Goal: Task Accomplishment & Management: Use online tool/utility

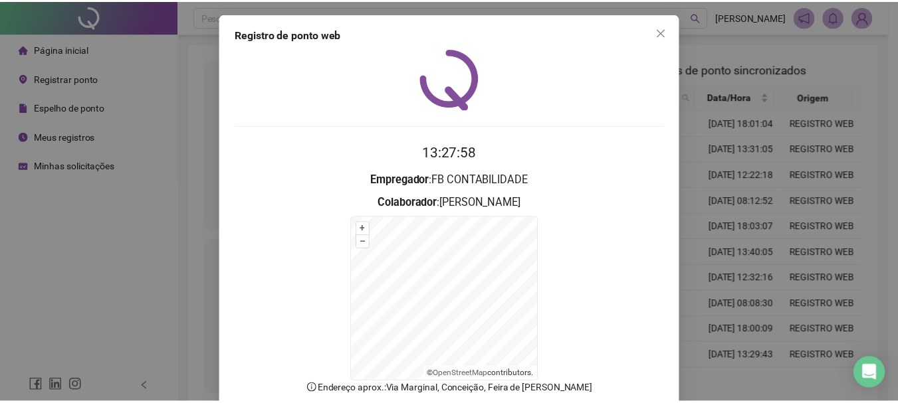
scroll to position [82, 0]
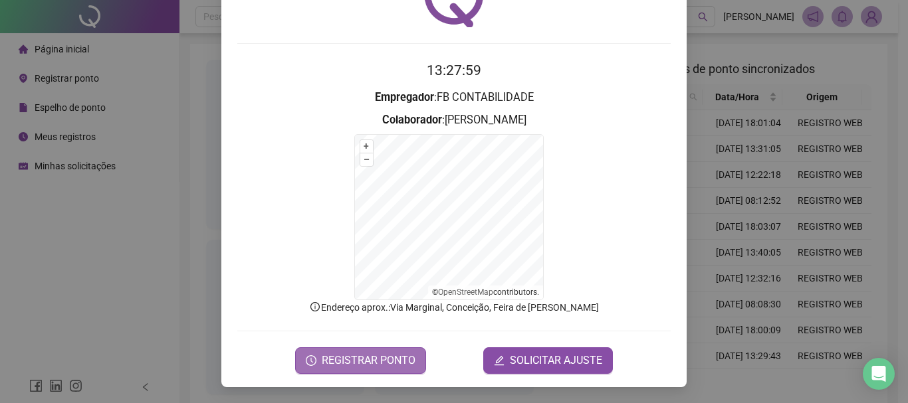
click at [353, 362] on span "REGISTRAR PONTO" at bounding box center [369, 361] width 94 height 16
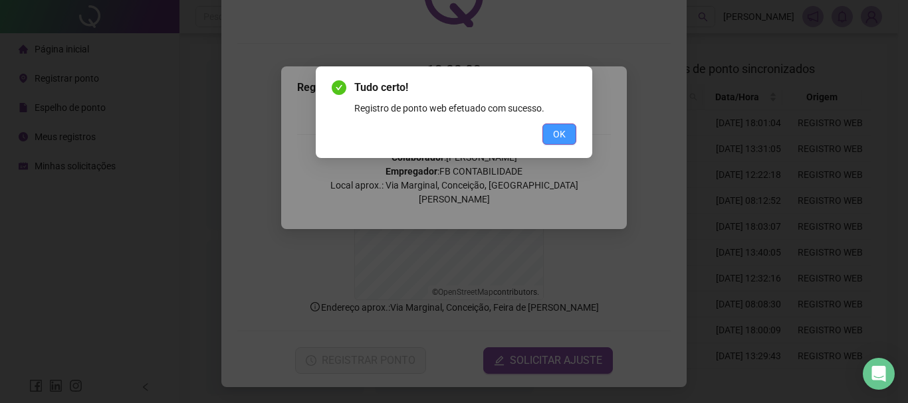
click at [564, 137] on span "OK" at bounding box center [559, 134] width 13 height 15
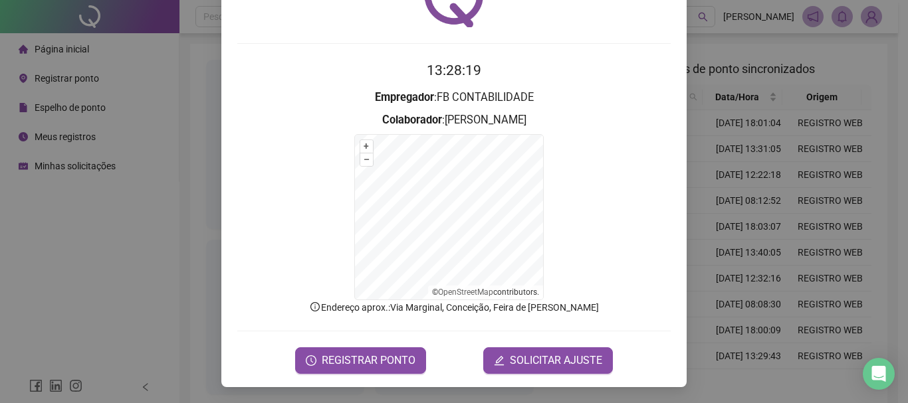
click at [155, 281] on div "Registro de ponto web 13:28:19 Empregador : FB CONTABILIDADE Colaborador : [PER…" at bounding box center [454, 201] width 908 height 403
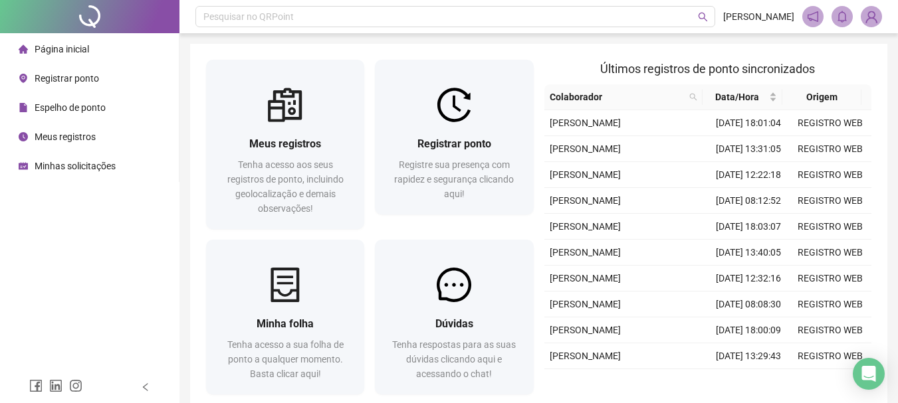
click at [78, 166] on span "Minhas solicitações" at bounding box center [75, 166] width 81 height 11
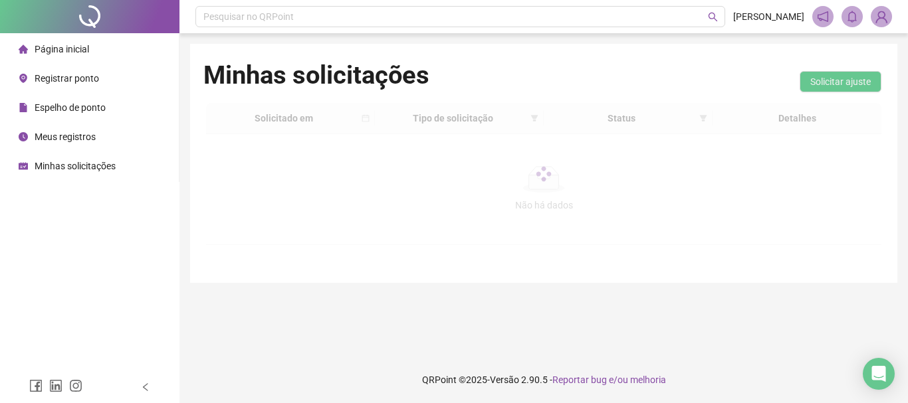
click at [78, 44] on span "Página inicial" at bounding box center [62, 49] width 54 height 11
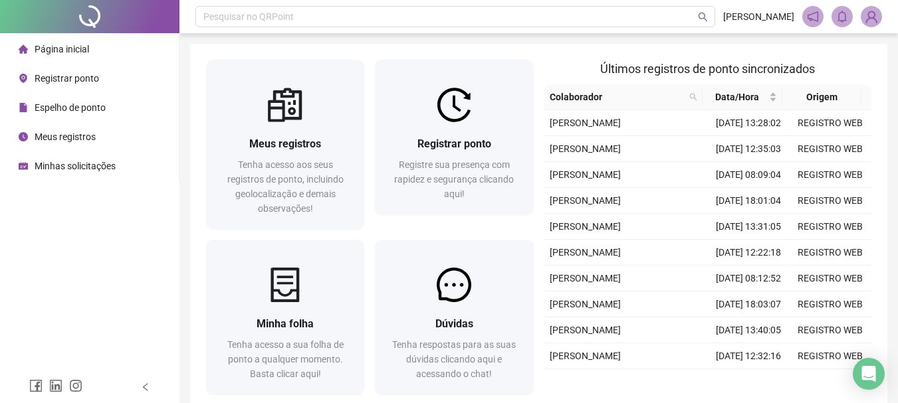
click at [86, 275] on div "Página inicial Registrar ponto Espelho de ponto Meus registros Minhas solicitaç…" at bounding box center [89, 185] width 179 height 371
